Goal: Information Seeking & Learning: Learn about a topic

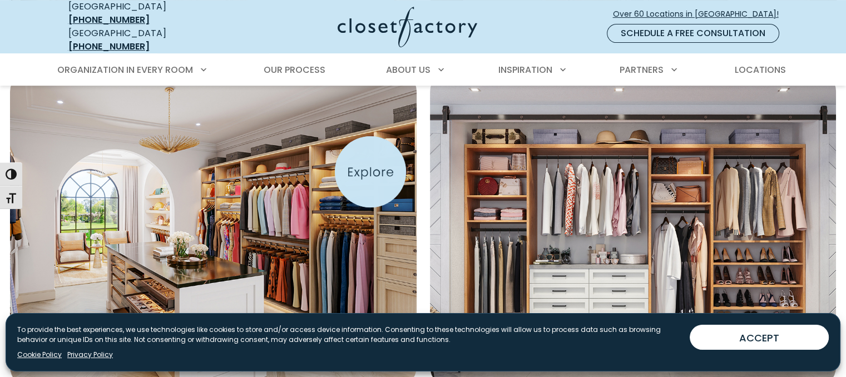
scroll to position [414, 0]
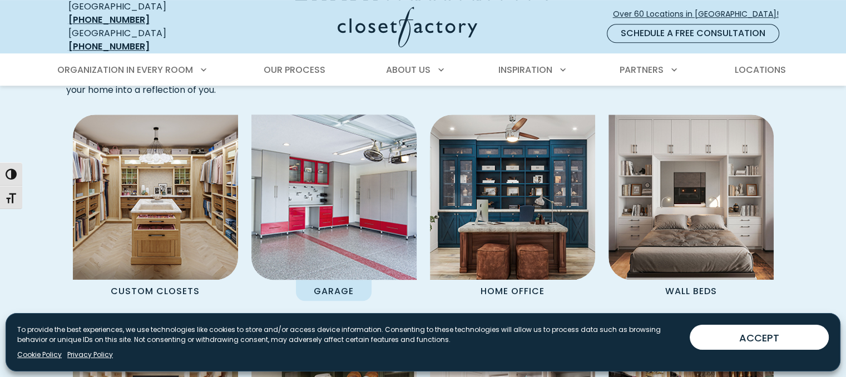
scroll to position [943, 0]
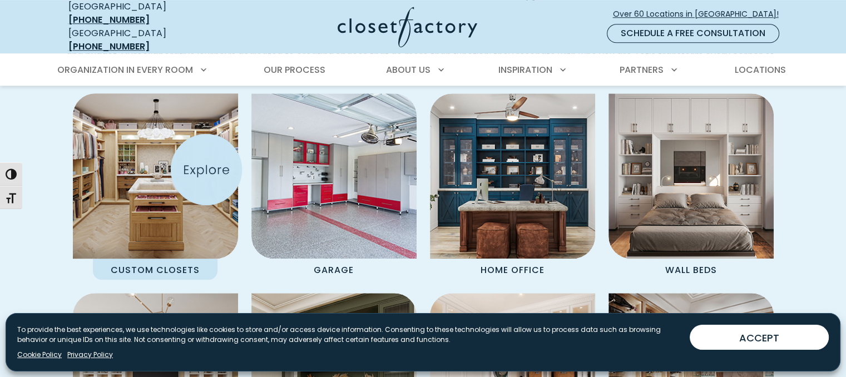
click at [206, 170] on img "Spaces Grid" at bounding box center [156, 176] width 182 height 182
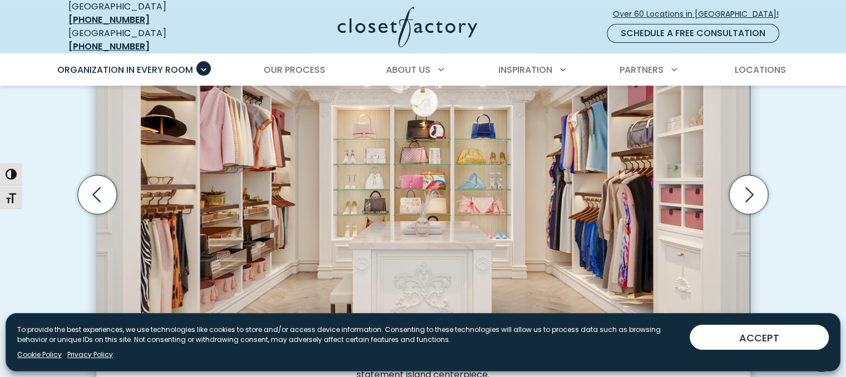
scroll to position [411, 0]
click at [766, 190] on icon "Next slide" at bounding box center [748, 195] width 39 height 39
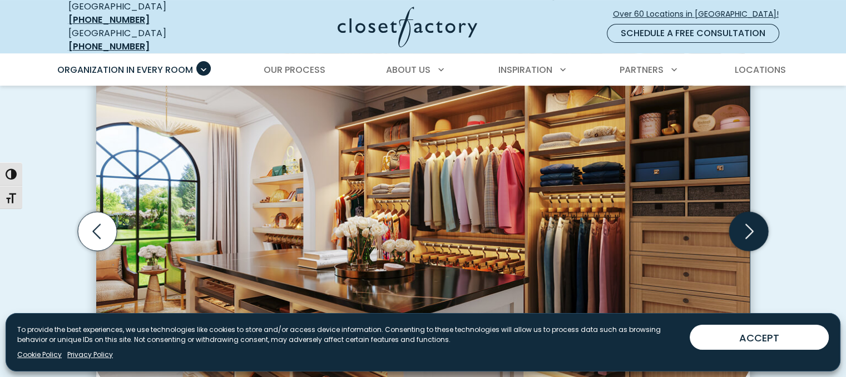
scroll to position [375, 0]
click at [741, 211] on icon "Next slide" at bounding box center [748, 230] width 39 height 39
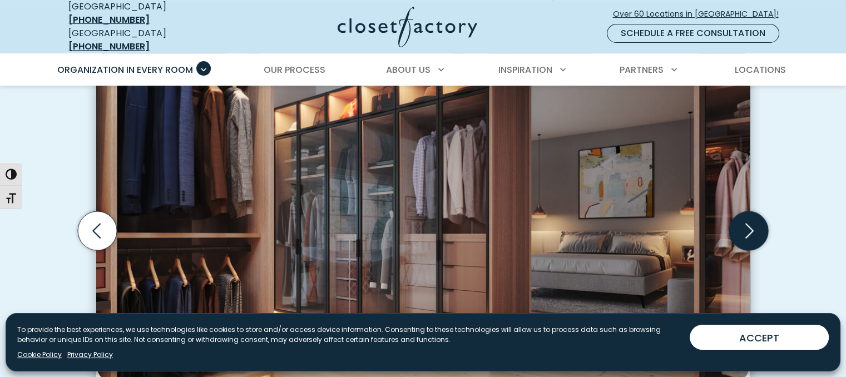
click at [741, 211] on icon "Next slide" at bounding box center [748, 230] width 39 height 39
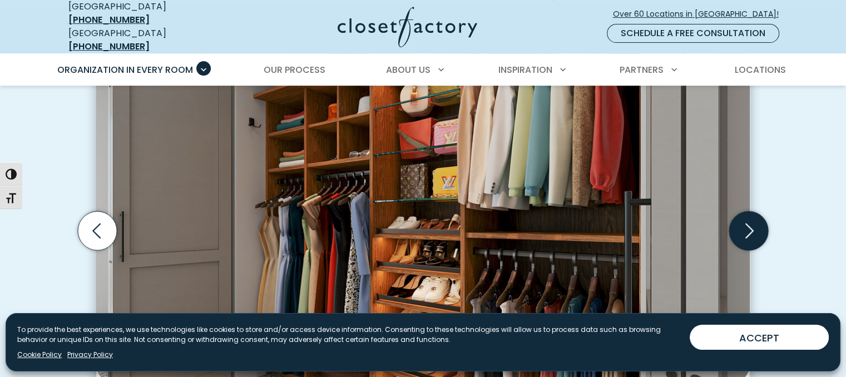
click at [741, 211] on icon "Next slide" at bounding box center [748, 230] width 39 height 39
